Goal: Task Accomplishment & Management: Manage account settings

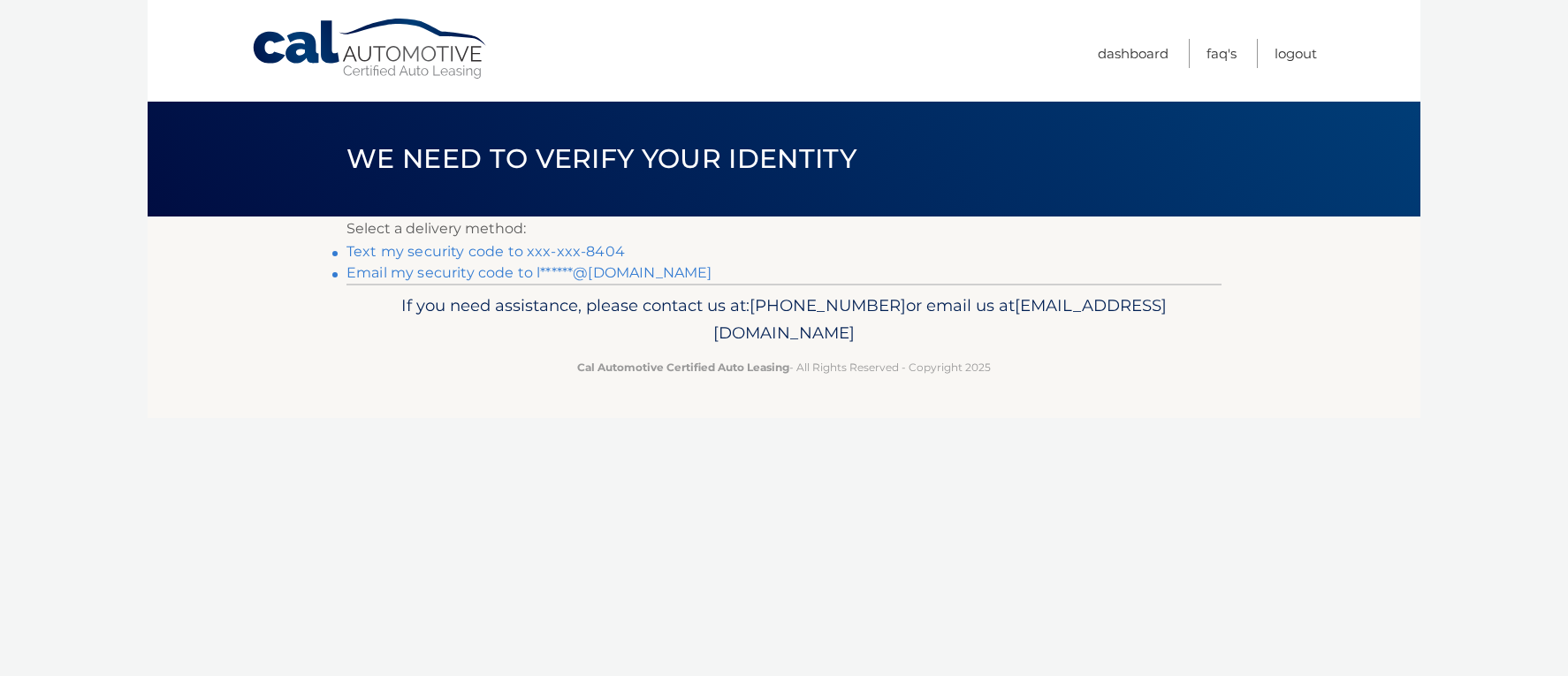
click at [483, 274] on link "Email my security code to l******@aol.com" at bounding box center [529, 272] width 366 height 16
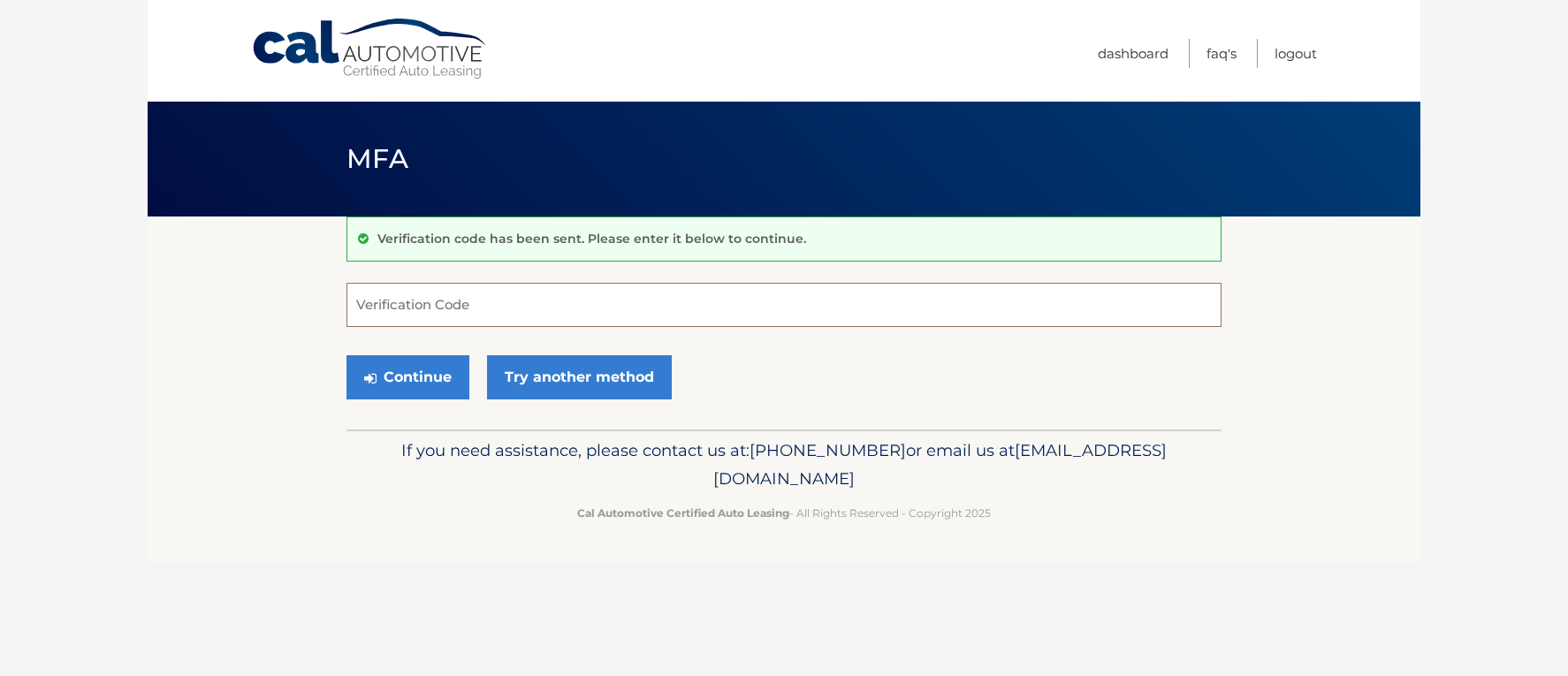
click at [373, 319] on input "Verification Code" at bounding box center [783, 305] width 875 height 45
type input "802114"
click at [346, 355] on button "Continue" at bounding box center [407, 378] width 123 height 45
click at [848, 388] on div "Continue Try another method" at bounding box center [783, 378] width 875 height 60
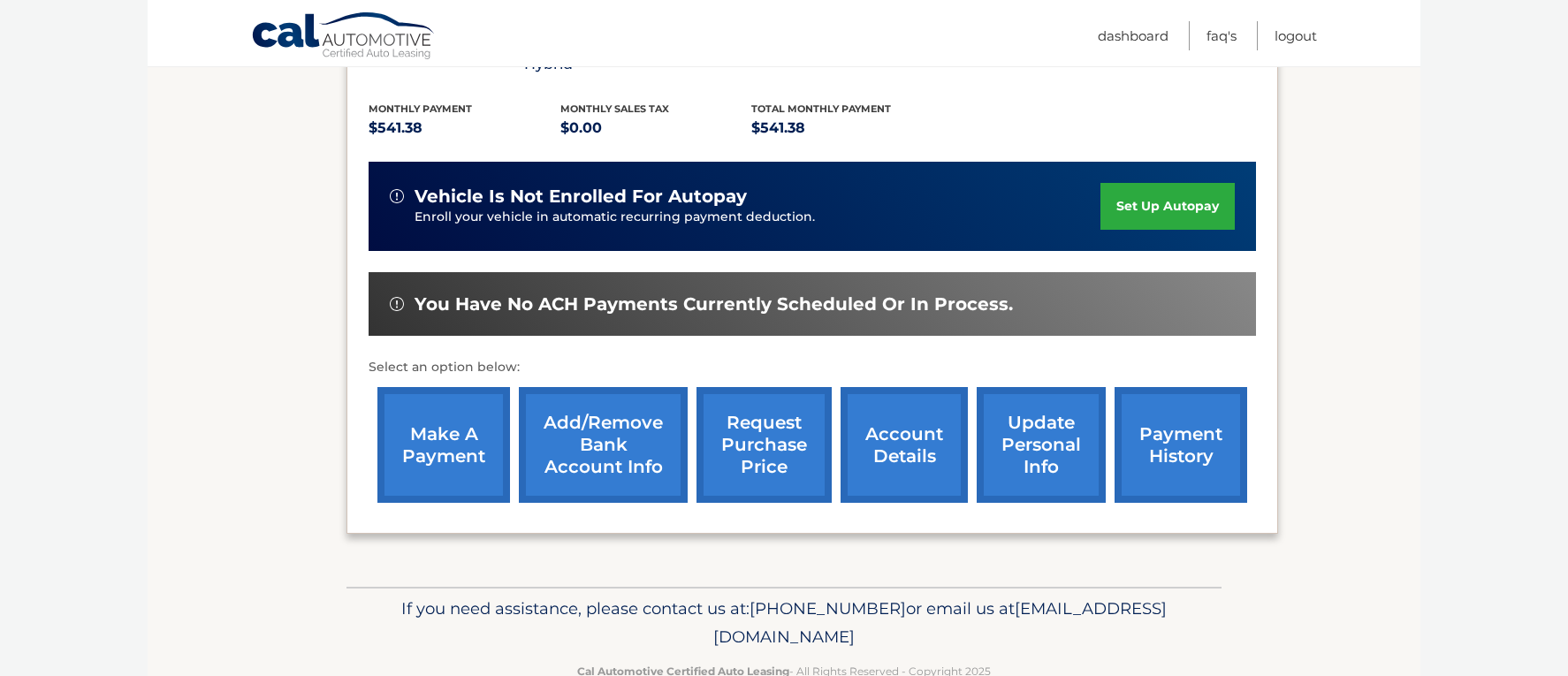
scroll to position [401, 0]
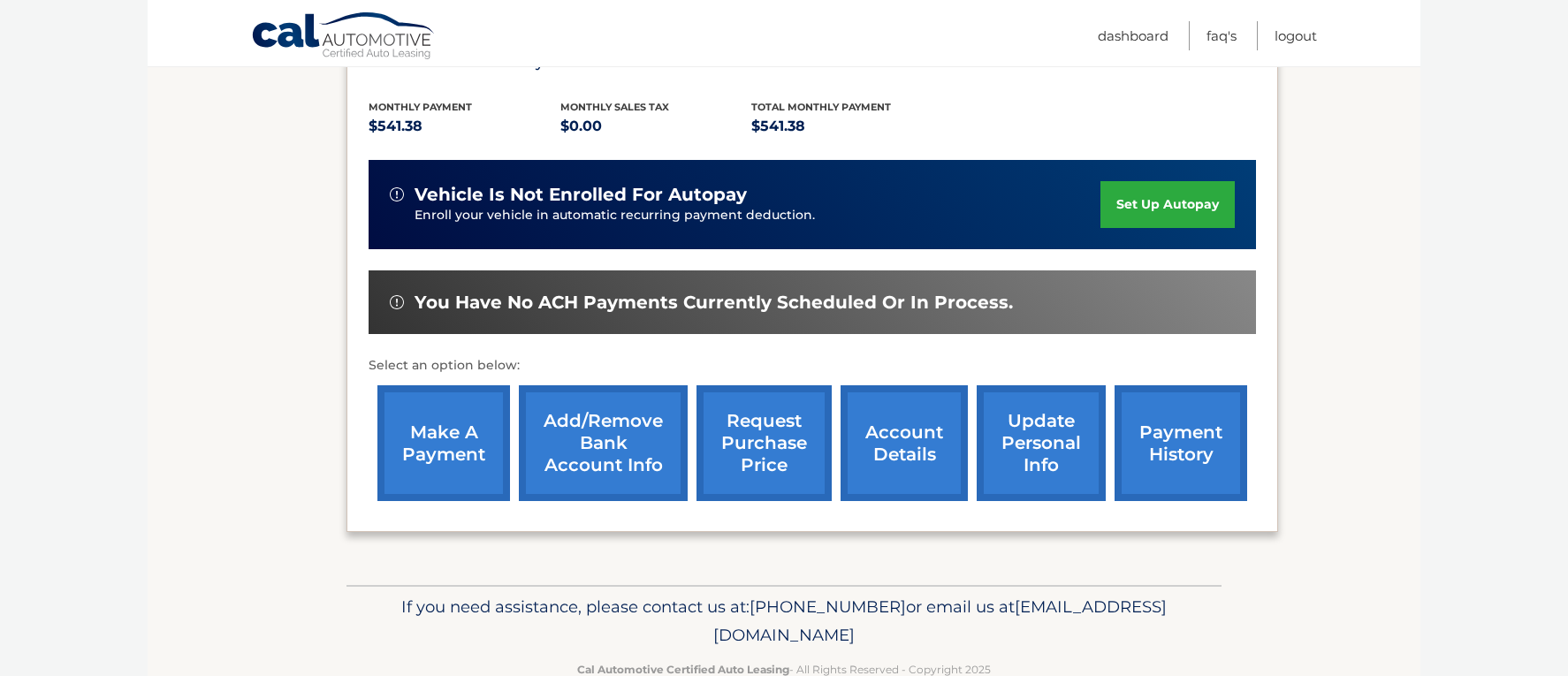
click at [1204, 446] on link "payment history" at bounding box center [1180, 443] width 133 height 115
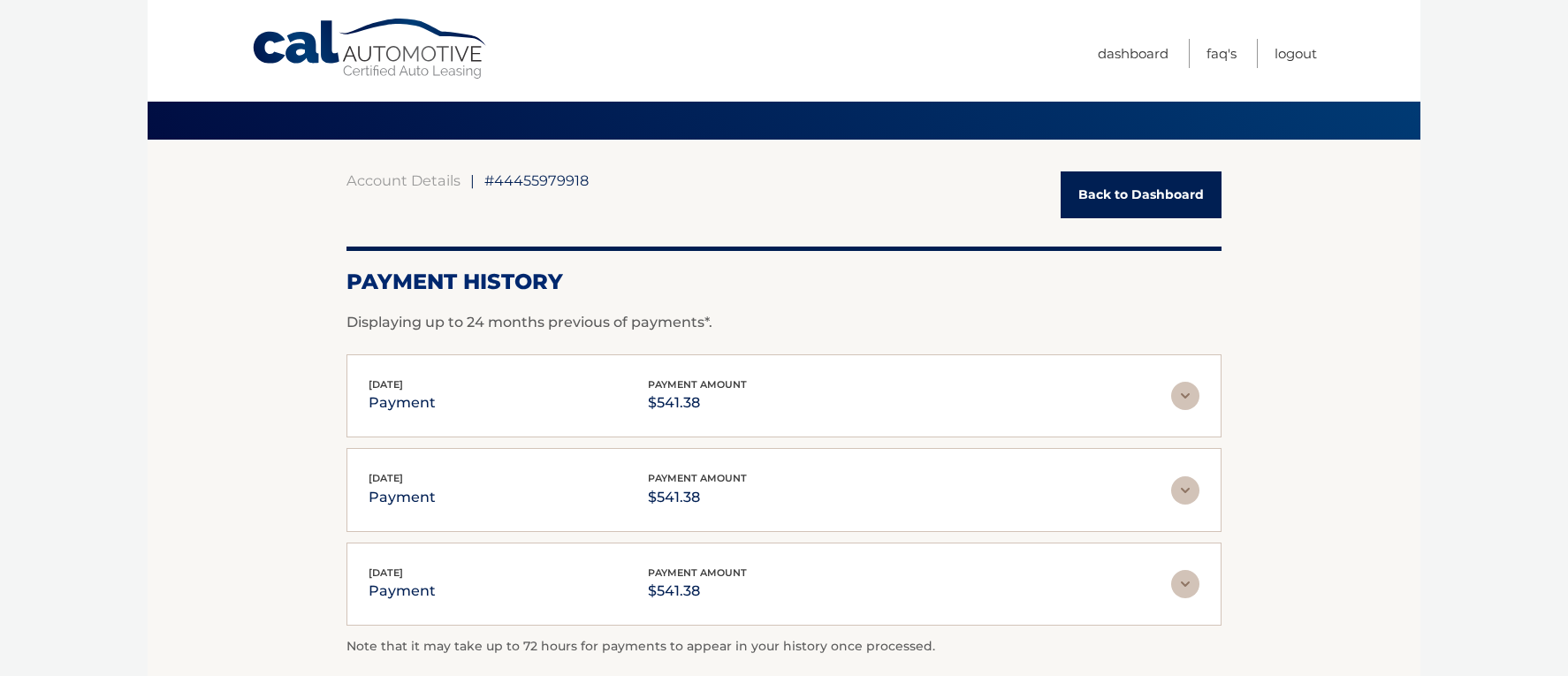
scroll to position [38, 0]
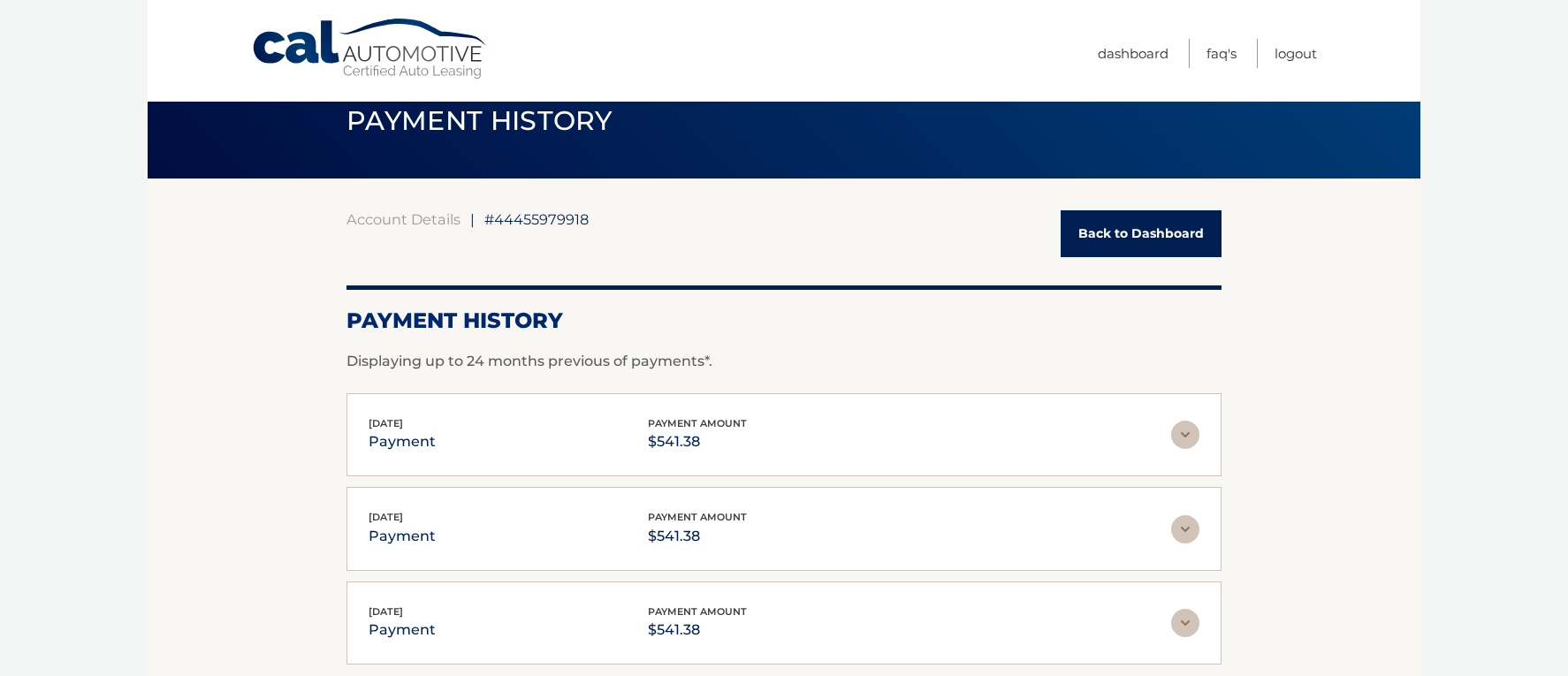
click at [1133, 231] on link "Back to Dashboard" at bounding box center [1141, 233] width 161 height 46
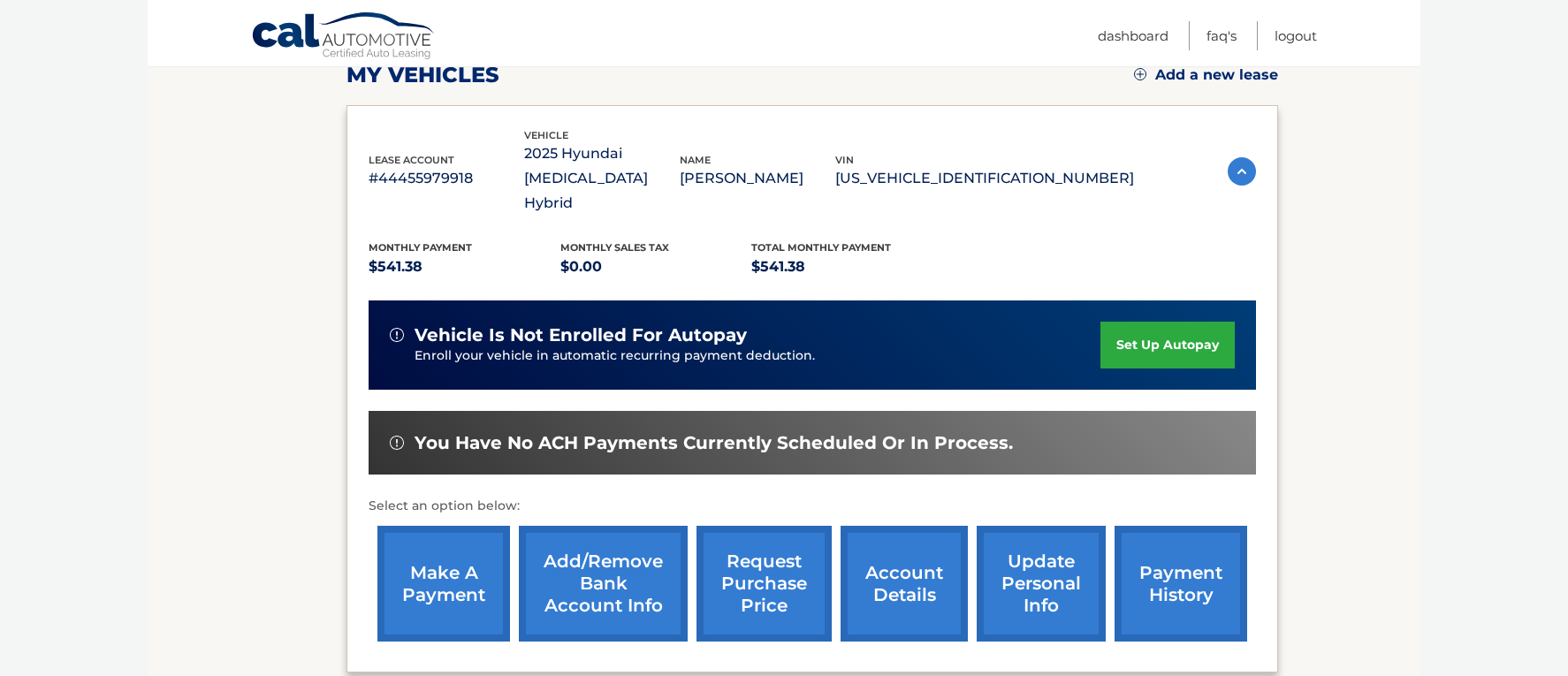
scroll to position [265, 0]
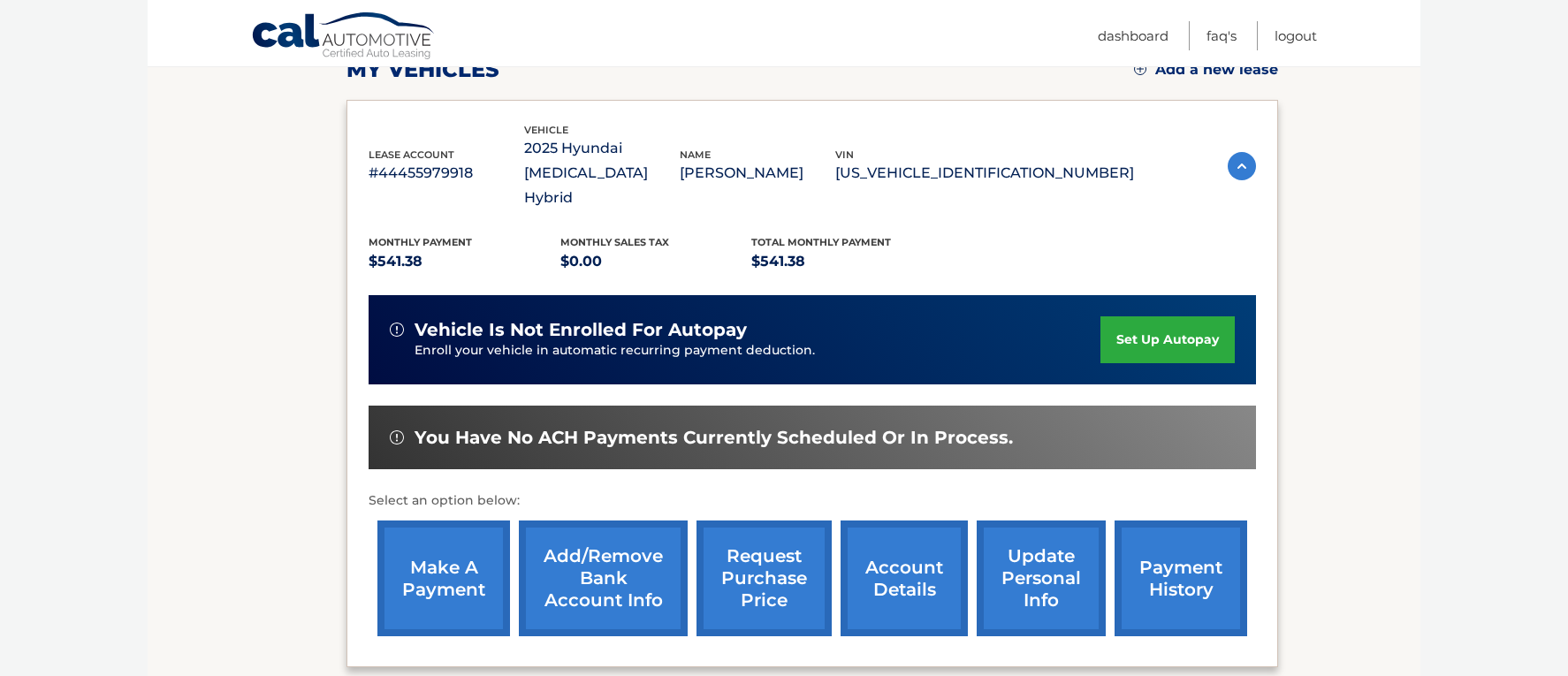
click at [1178, 316] on link "set up autopay" at bounding box center [1167, 339] width 135 height 46
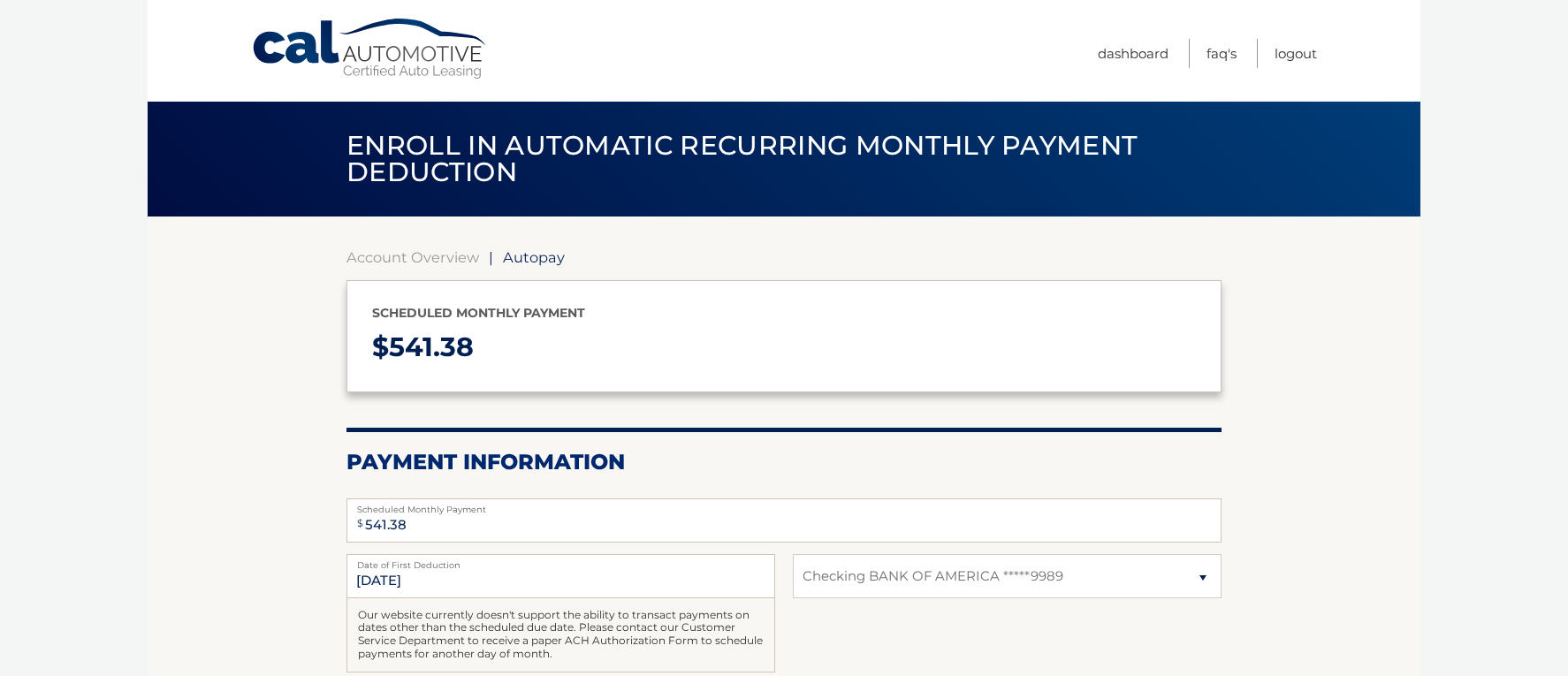
select select "MzMzMDZiNTctODgxYi00MDZlLThhMDEtYzM1N2IyZjU5M2Vm"
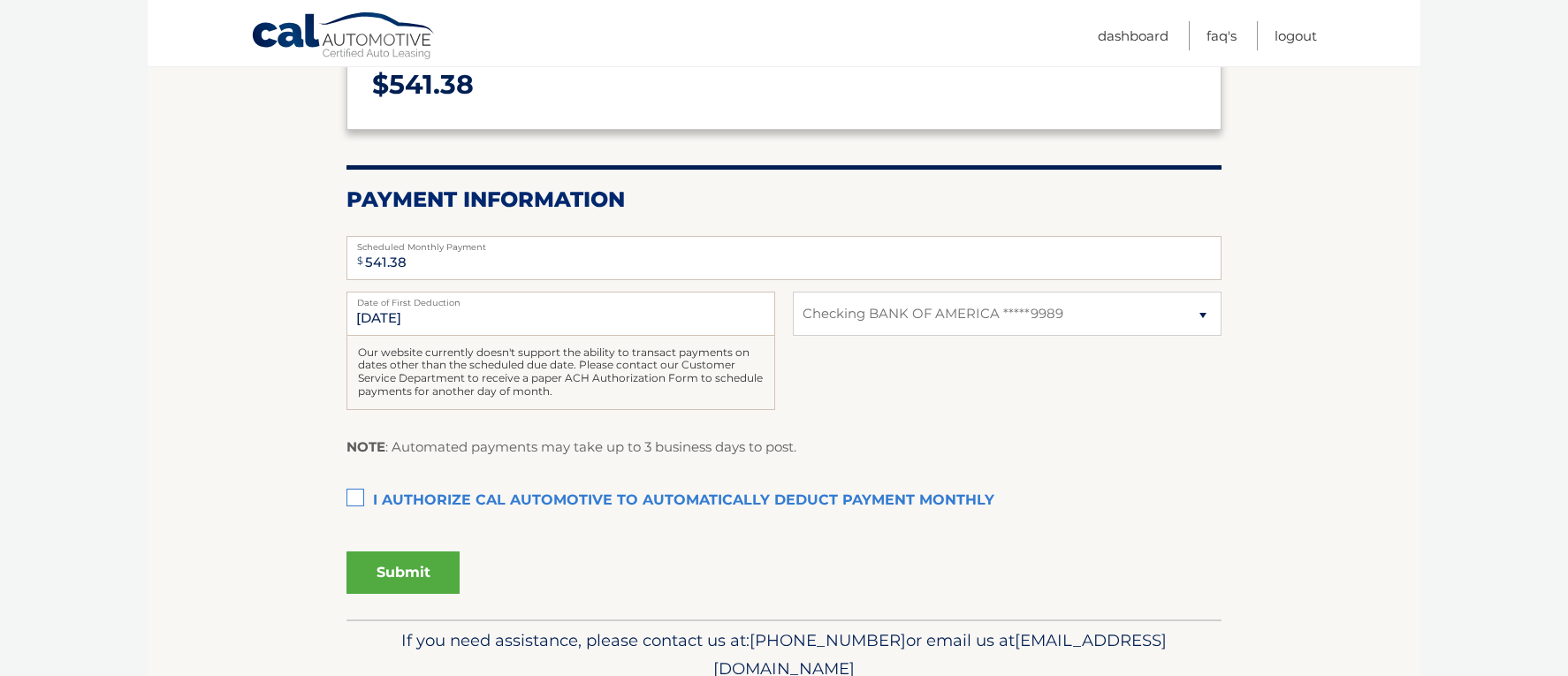
scroll to position [277, 0]
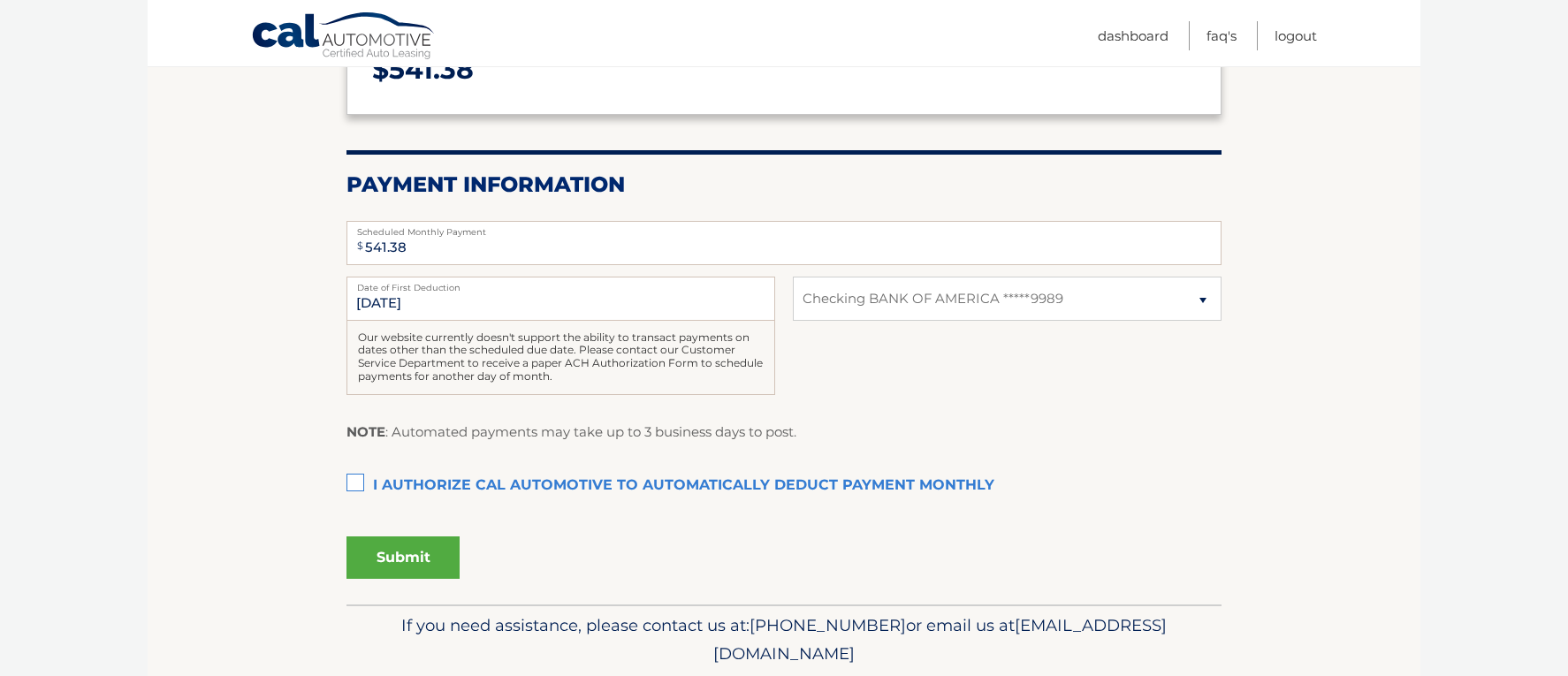
click at [351, 481] on label "I authorize cal automotive to automatically deduct payment monthly This checkbo…" at bounding box center [783, 485] width 875 height 35
click at [0, 0] on input "I authorize cal automotive to automatically deduct payment monthly This checkbo…" at bounding box center [0, 0] width 0 height 0
click at [1011, 309] on select "Select Bank Account Checking BANK OF AMERICA *****9989" at bounding box center [1007, 298] width 428 height 45
click at [1148, 301] on select "Select Bank Account Checking BANK OF AMERICA *****9989" at bounding box center [1007, 298] width 428 height 45
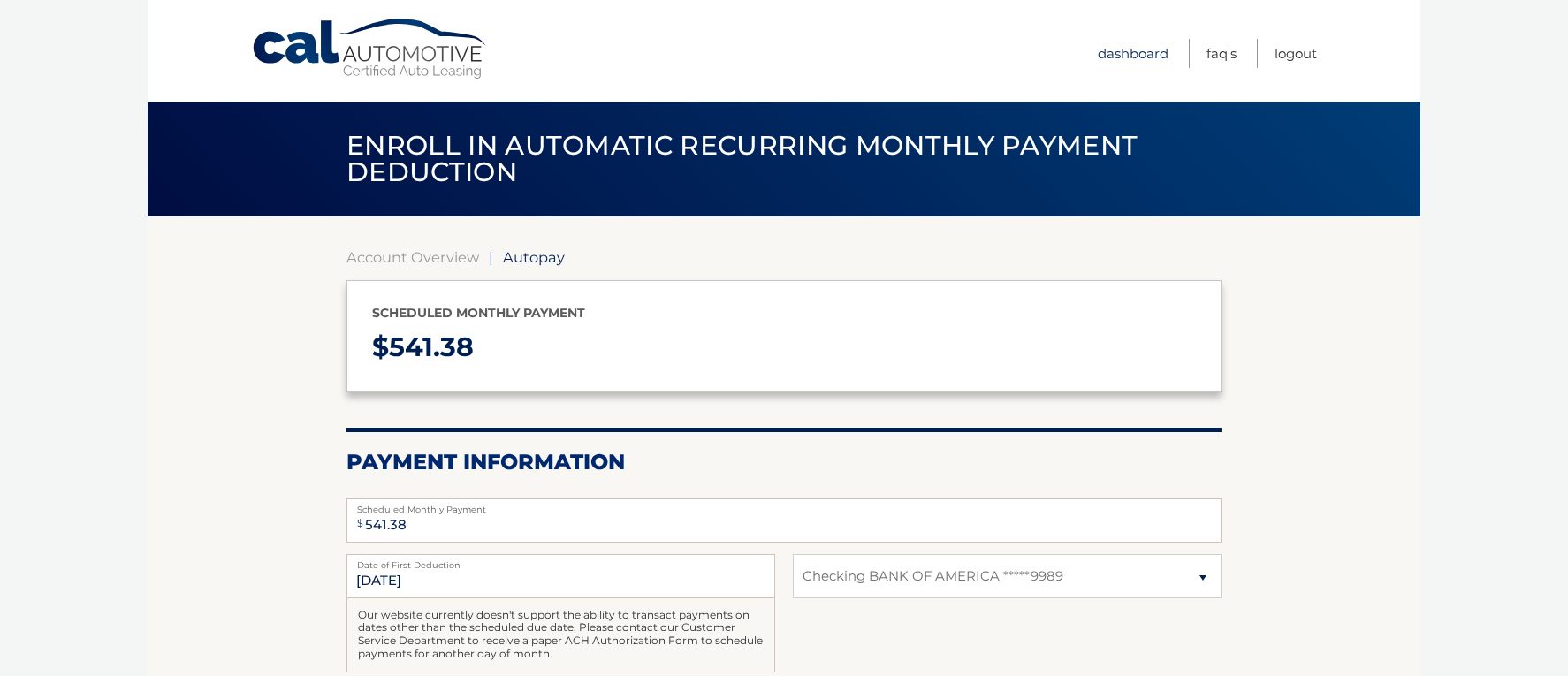
click at [1118, 55] on link "Dashboard" at bounding box center [1133, 53] width 71 height 29
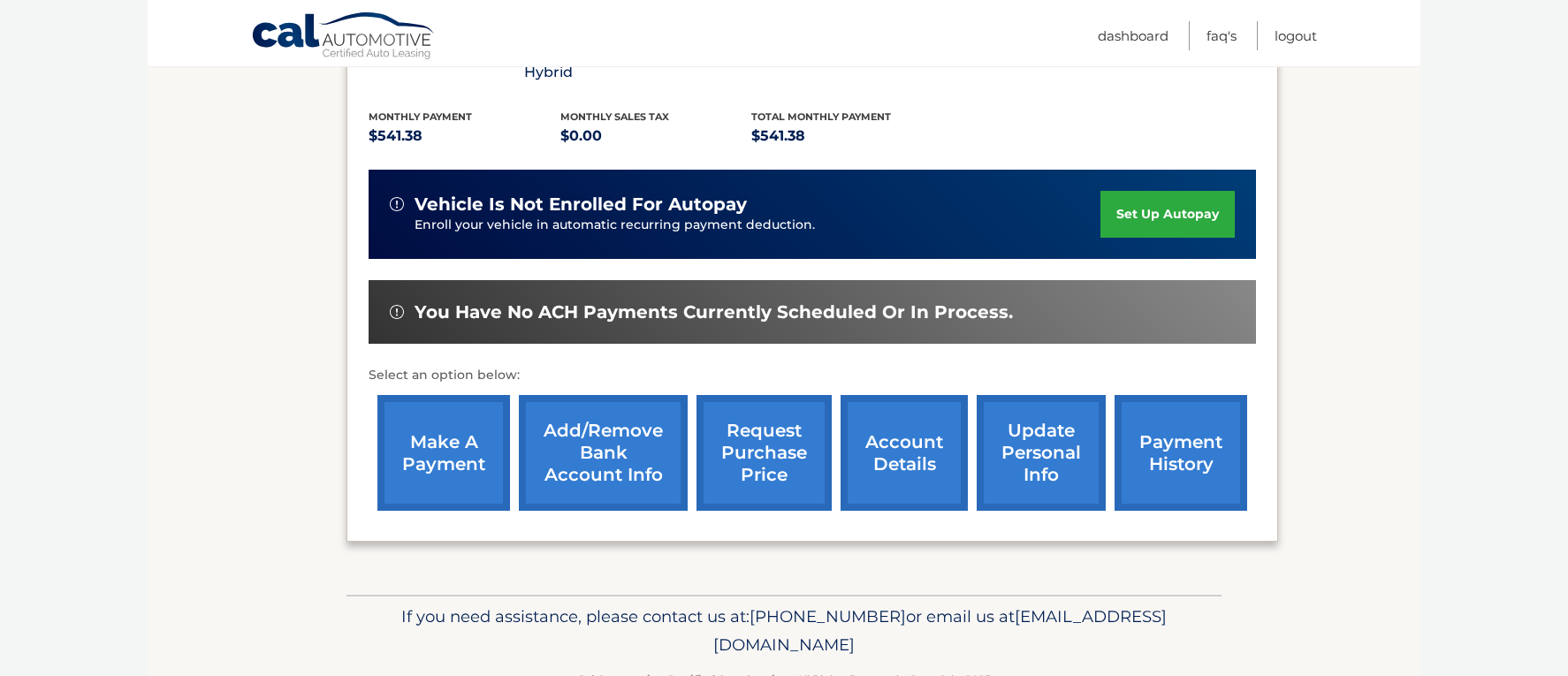
scroll to position [419, 0]
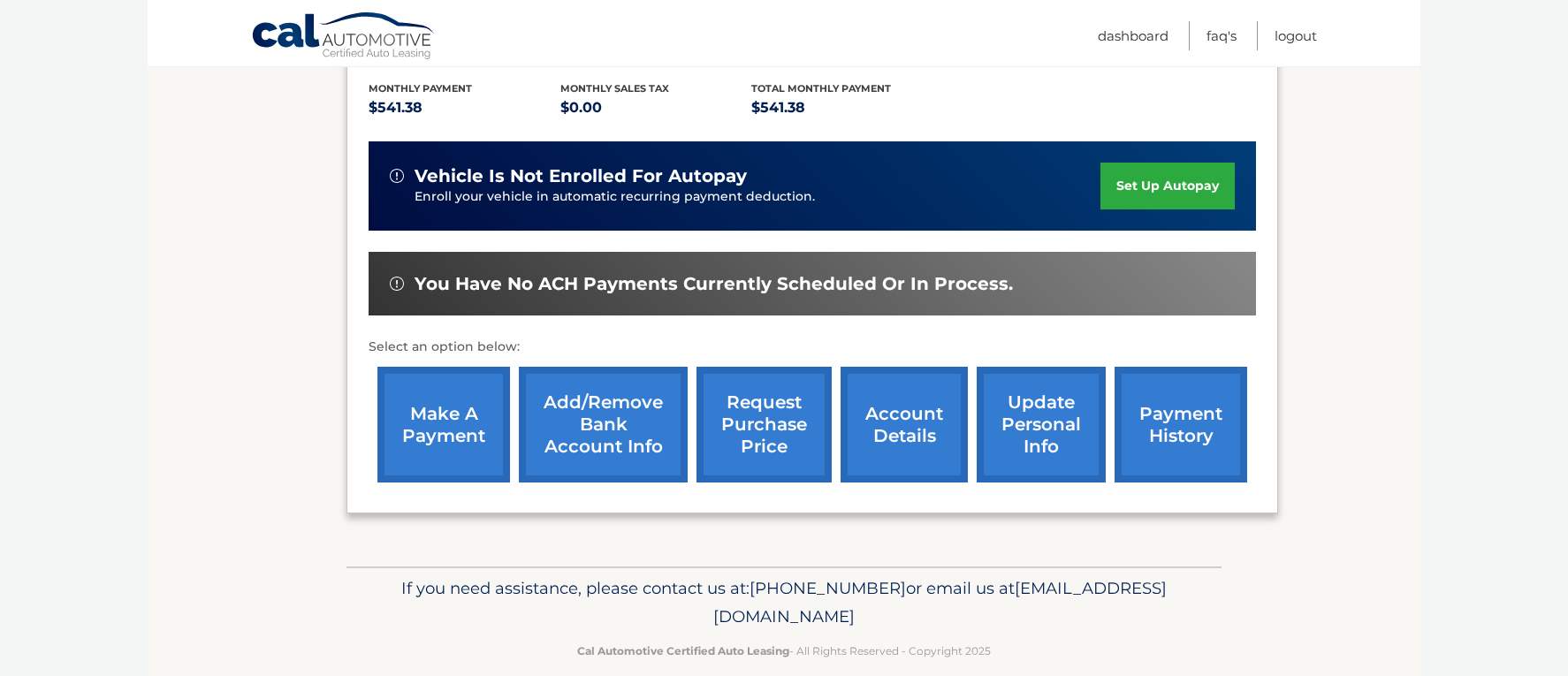
click at [591, 401] on link "Add/Remove bank account info" at bounding box center [603, 423] width 169 height 115
